Goal: Task Accomplishment & Management: Complete application form

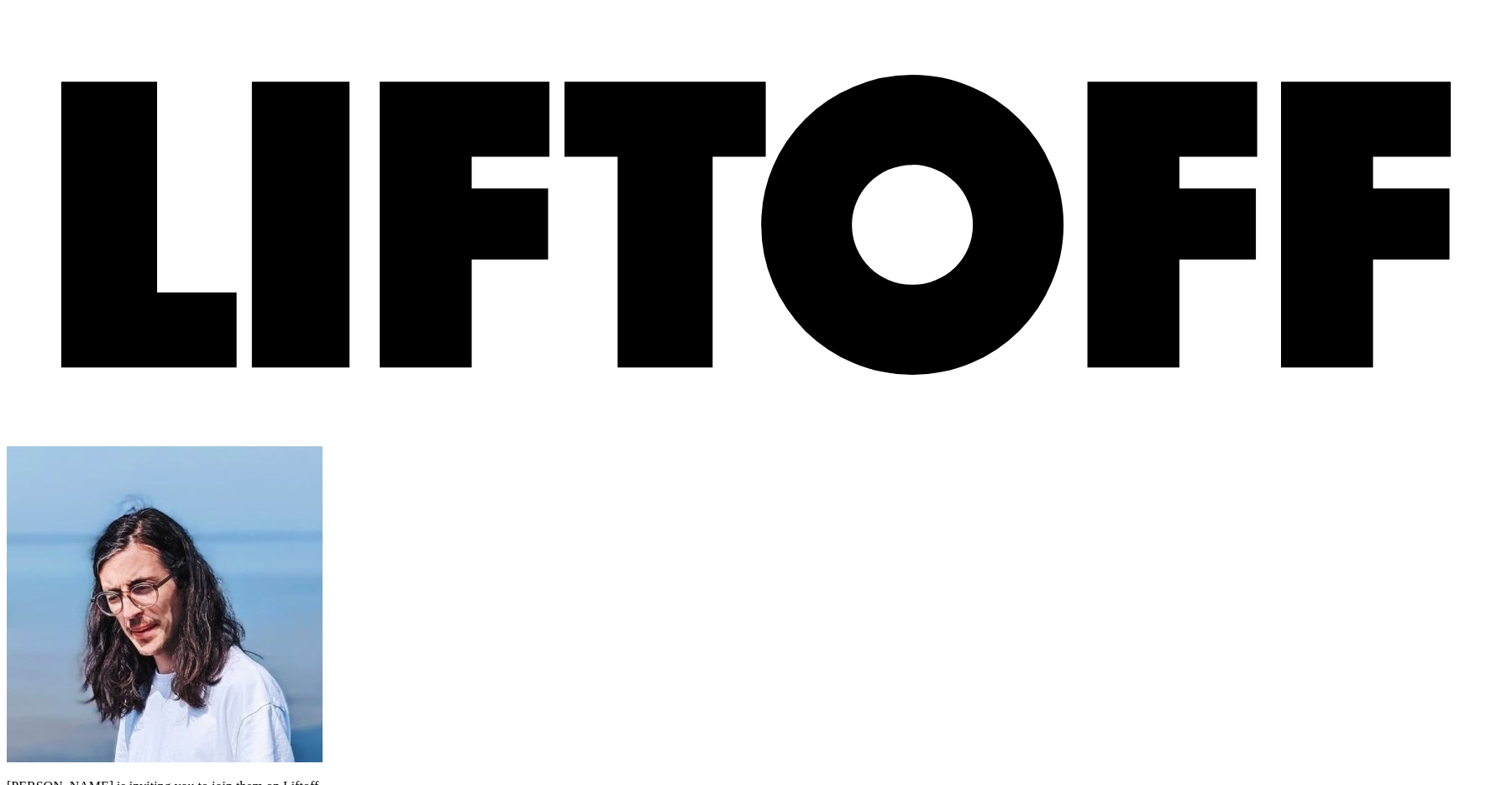
type input "[EMAIL_ADDRESS][DOMAIN_NAME]"
paste input "3"
type input "4"
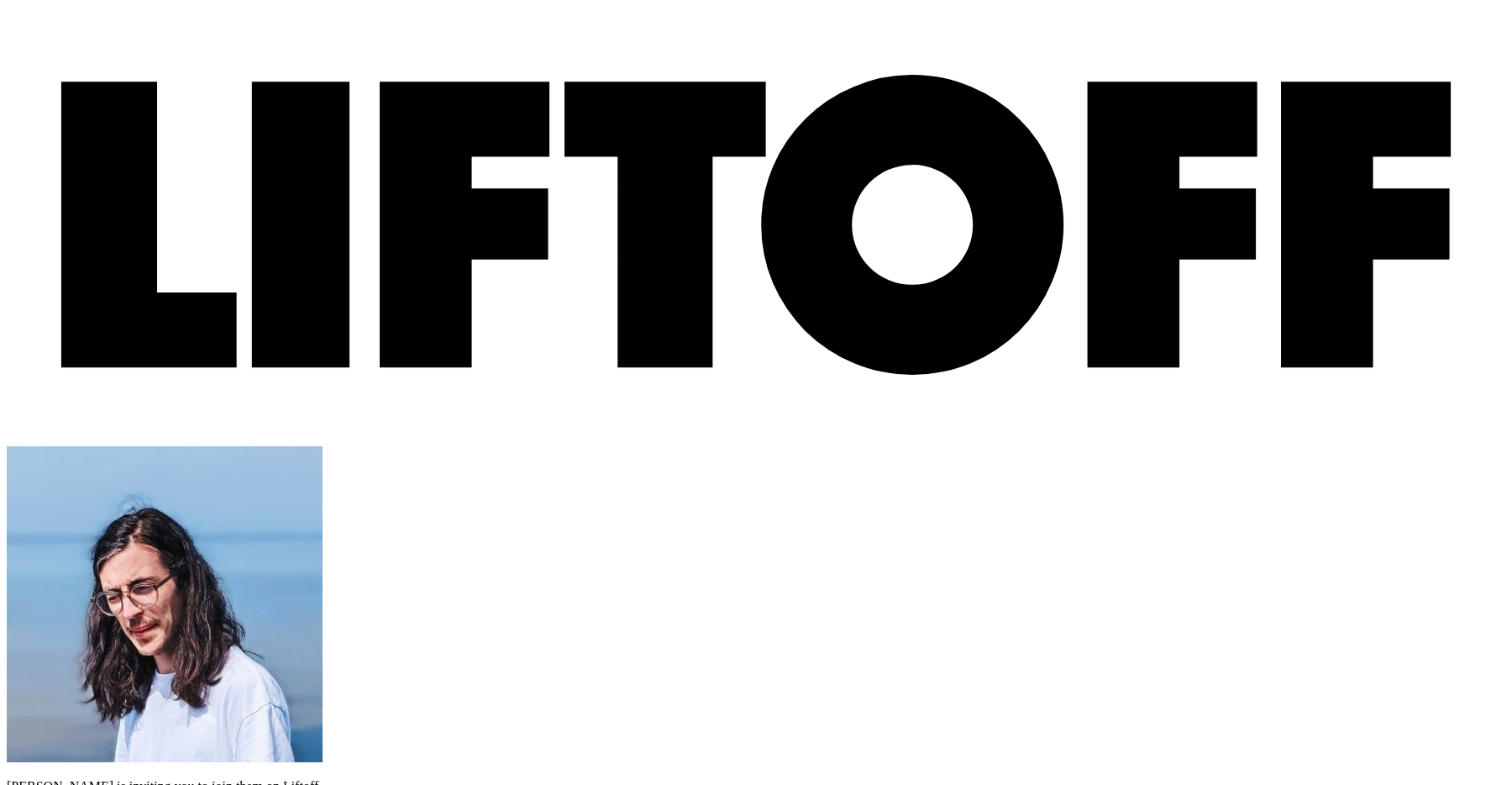
type input "4"
type input "6"
type input "1"
type input "6"
type input "3"
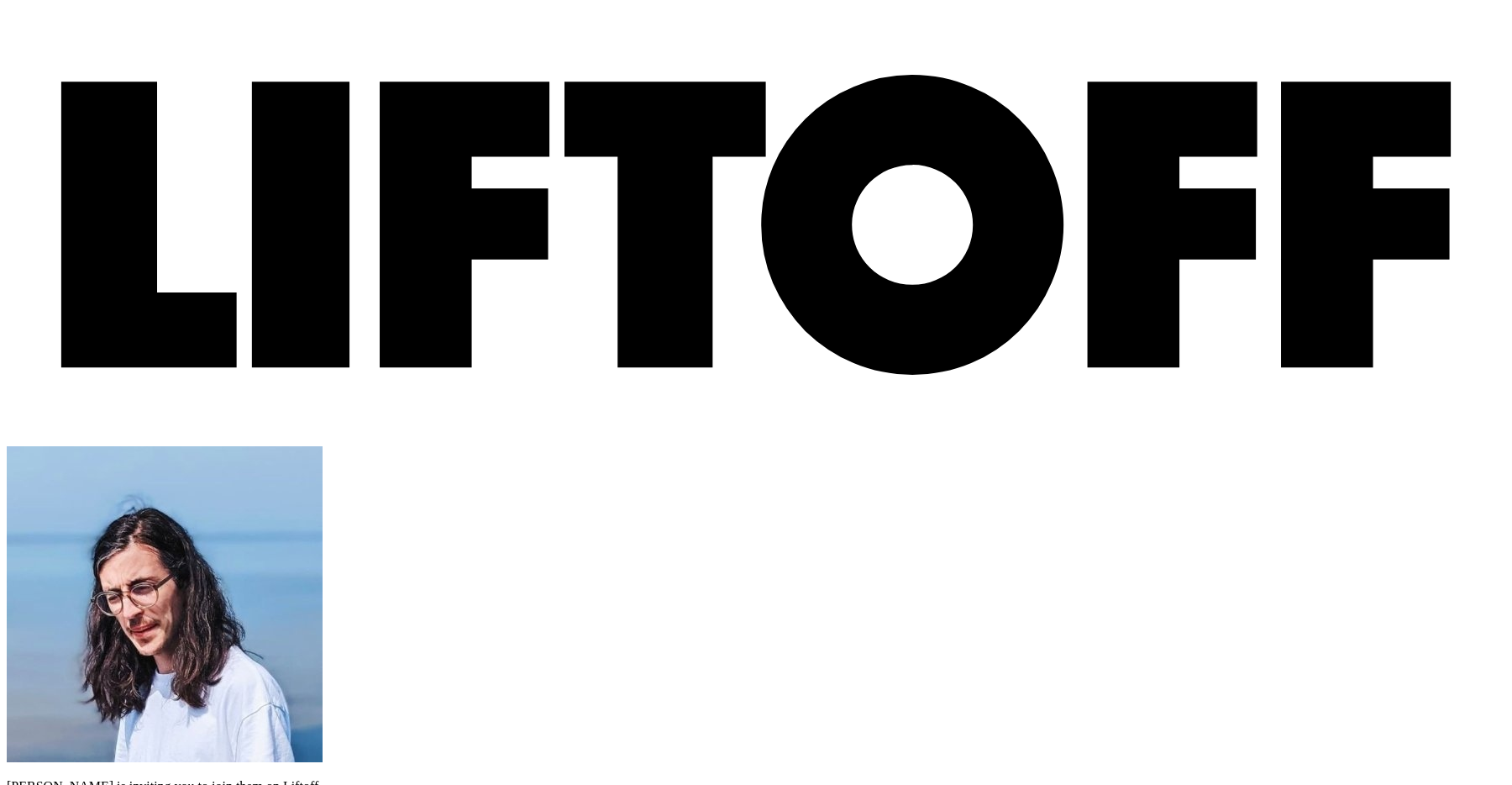
type input "[PERSON_NAME]"
paste input "[URL][DOMAIN_NAME]"
type input "[URL][DOMAIN_NAME]"
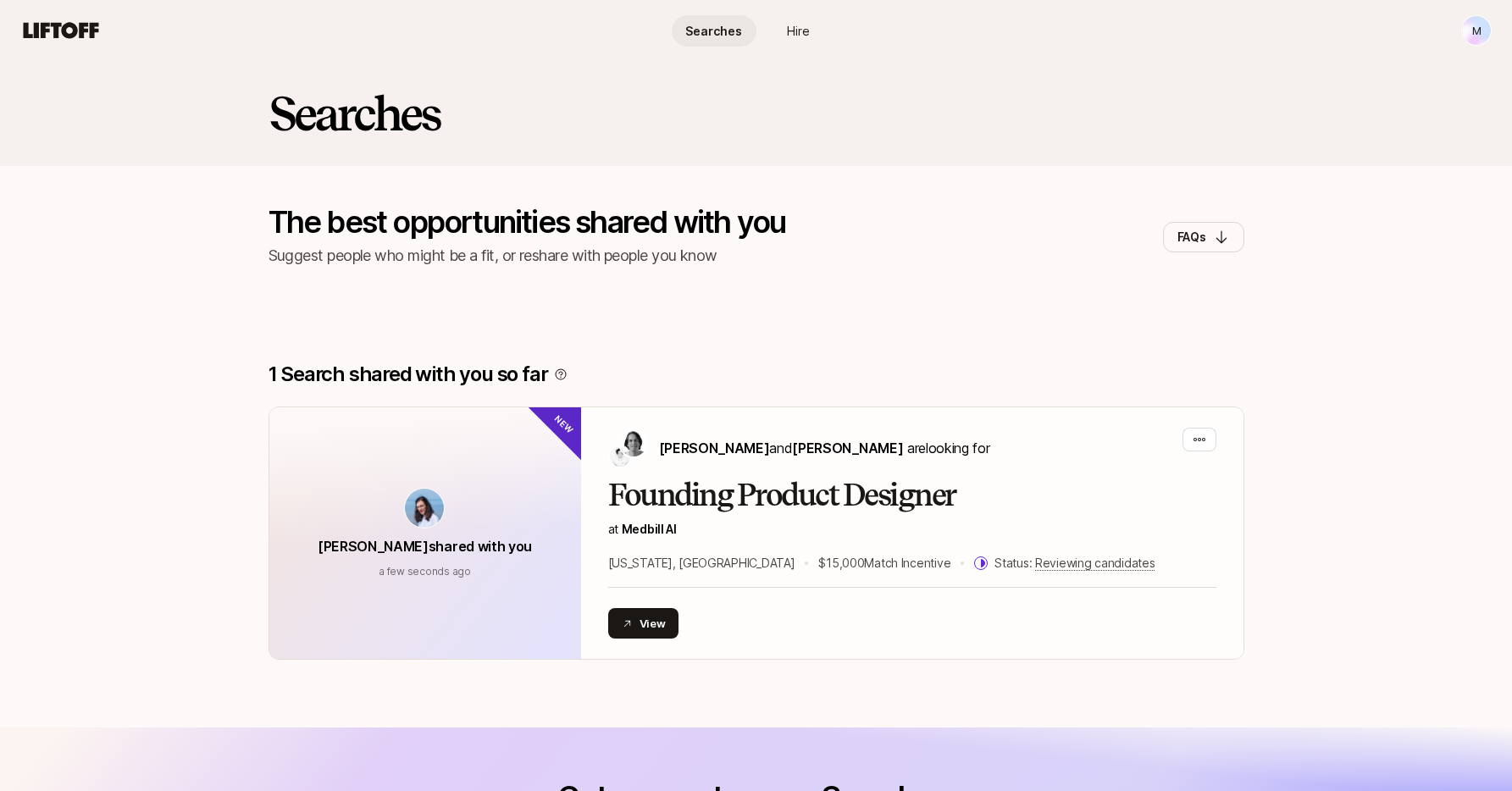
click at [710, 46] on div "Searches Hire" at bounding box center [756, 30] width 169 height 61
click at [714, 32] on span "Searches" at bounding box center [714, 30] width 57 height 18
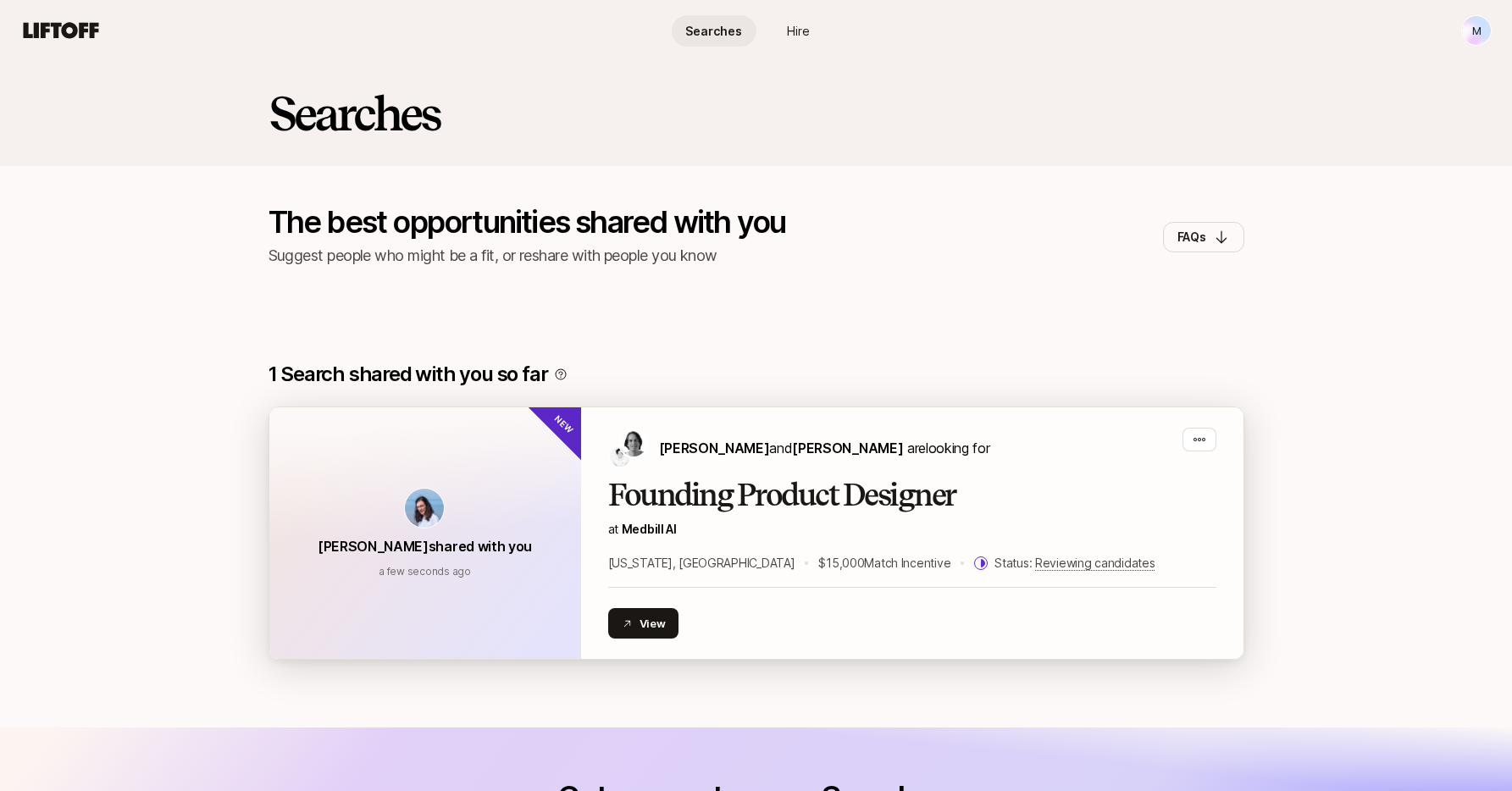
click at [652, 605] on div "Founding Product Designer at Medbill AI New York, NY $15,000 Match Incentive St…" at bounding box center [912, 558] width 609 height 160
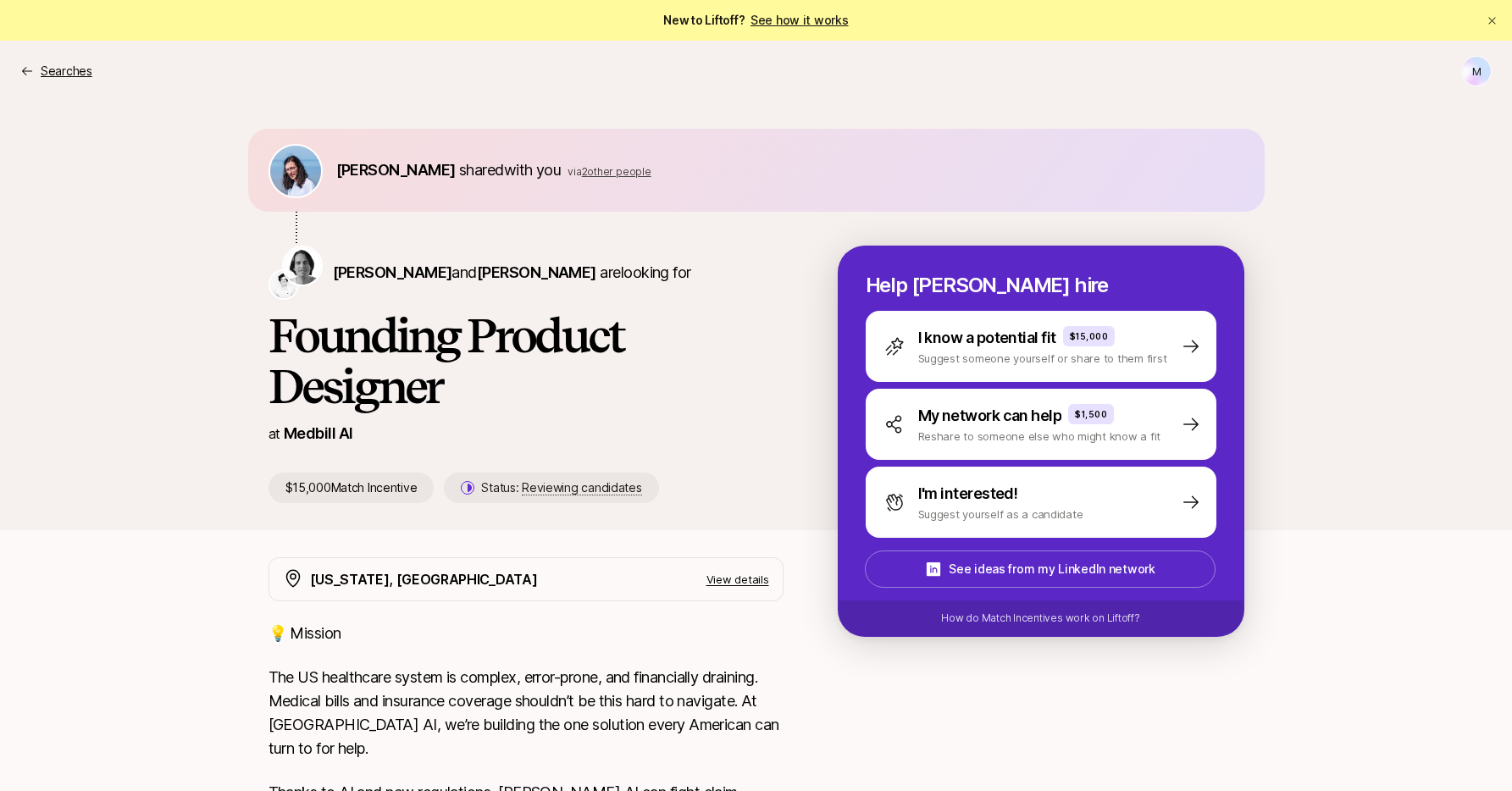
click at [38, 63] on div "Searches" at bounding box center [56, 71] width 72 height 21
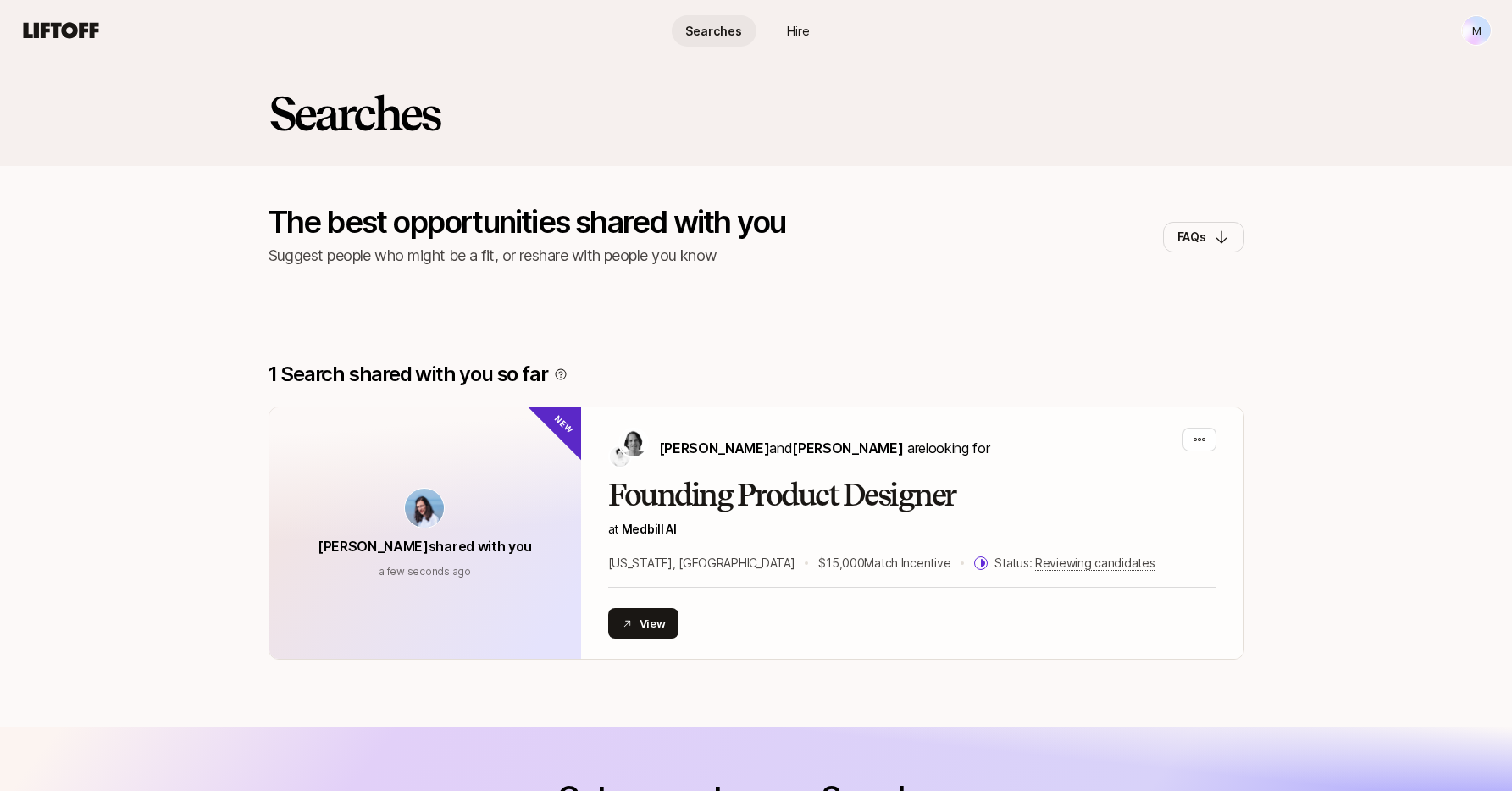
click at [719, 42] on link "Searches" at bounding box center [714, 31] width 85 height 31
click at [799, 39] on link "Hire" at bounding box center [798, 31] width 85 height 31
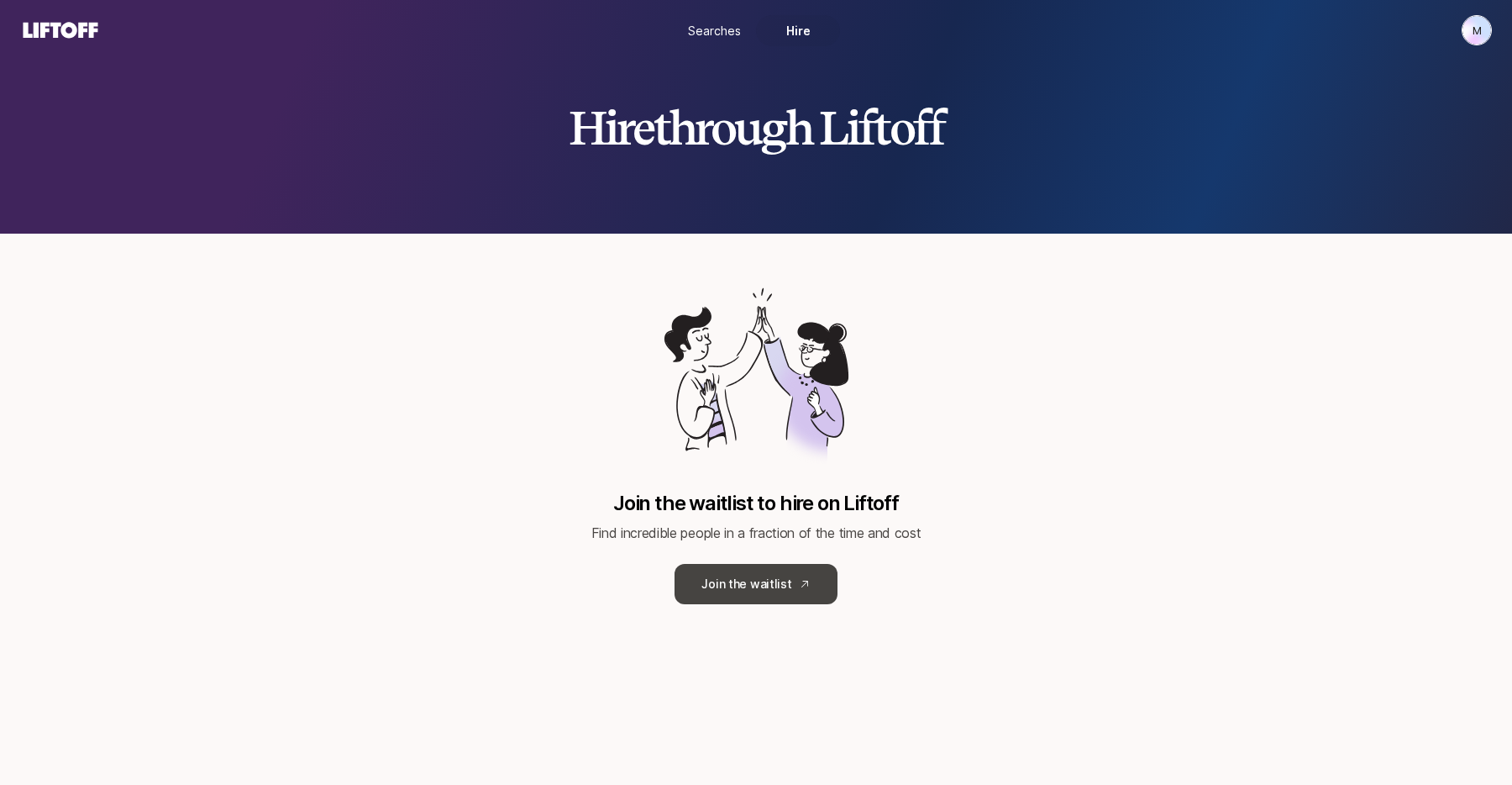
click at [731, 573] on link "Join the waitlist" at bounding box center [756, 583] width 162 height 40
